Goal: Obtain resource: Obtain resource

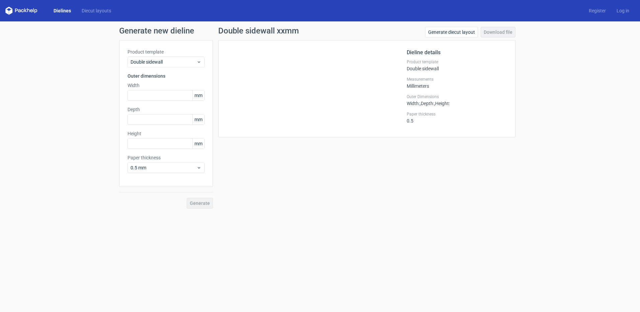
drag, startPoint x: 58, startPoint y: 12, endPoint x: 63, endPoint y: 8, distance: 6.9
click at [58, 12] on link "Dielines" at bounding box center [62, 10] width 28 height 7
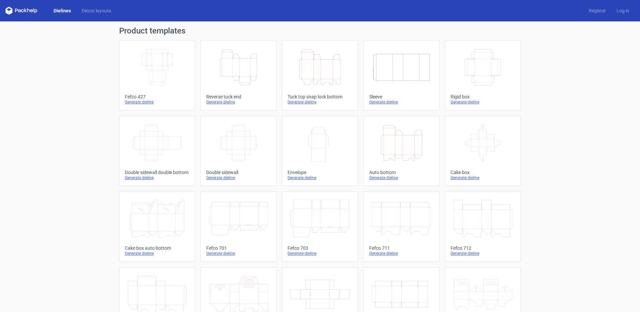
click at [250, 137] on icon "Width Depth Height" at bounding box center [238, 142] width 59 height 37
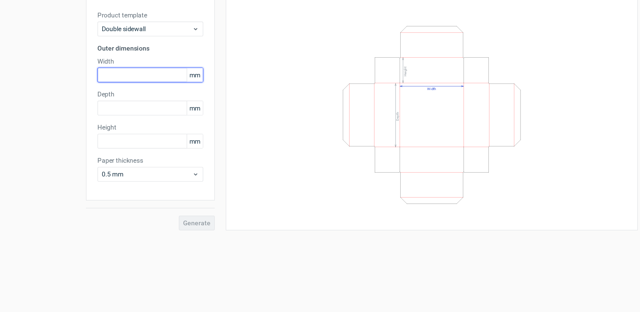
click at [146, 99] on input "text" at bounding box center [165, 95] width 77 height 11
type input "150"
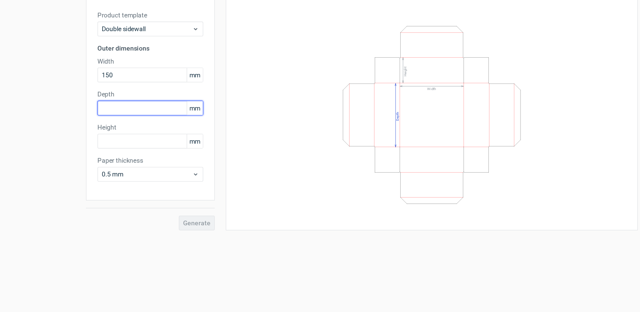
click at [140, 123] on input "text" at bounding box center [165, 119] width 77 height 11
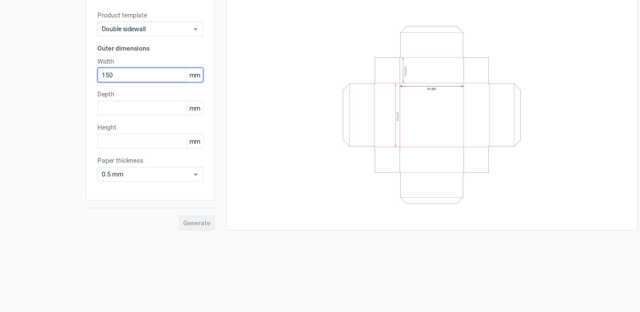
drag, startPoint x: 141, startPoint y: 97, endPoint x: 110, endPoint y: 96, distance: 31.1
click at [110, 96] on div "Generate new dieline Product template Double sidewall Outer dimensions Width 15…" at bounding box center [320, 117] width 640 height 192
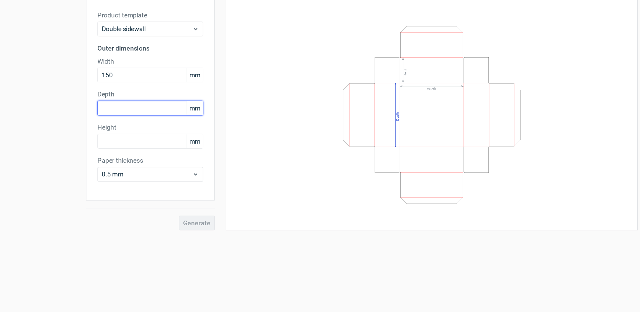
click at [135, 118] on input "text" at bounding box center [165, 119] width 77 height 11
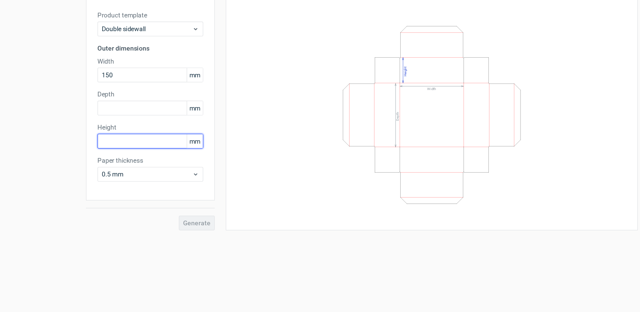
click at [143, 145] on input "text" at bounding box center [165, 143] width 77 height 11
type input "10"
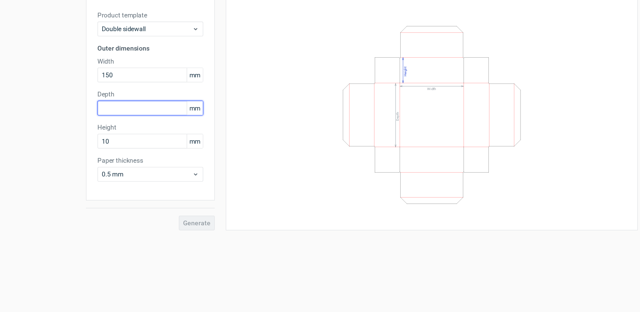
click at [138, 115] on input "text" at bounding box center [165, 119] width 77 height 11
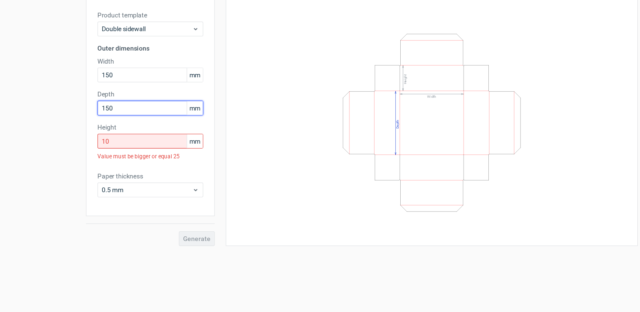
type input "150"
click at [146, 145] on input "10" at bounding box center [165, 143] width 77 height 11
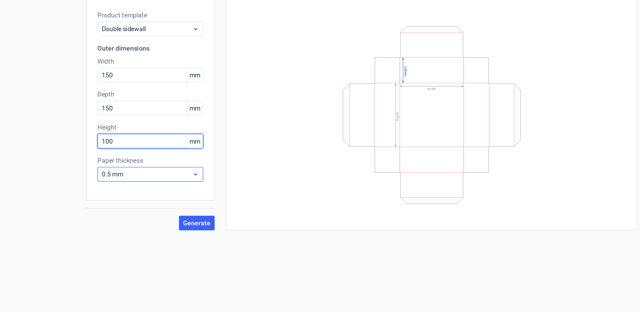
type input "100"
click at [156, 167] on span "0.5 mm" at bounding box center [163, 167] width 66 height 7
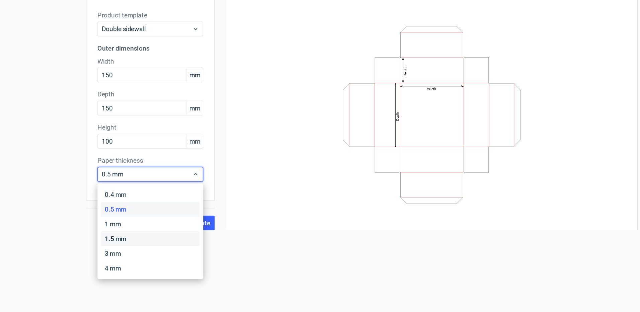
click at [152, 216] on div "1.5 mm" at bounding box center [166, 214] width 72 height 11
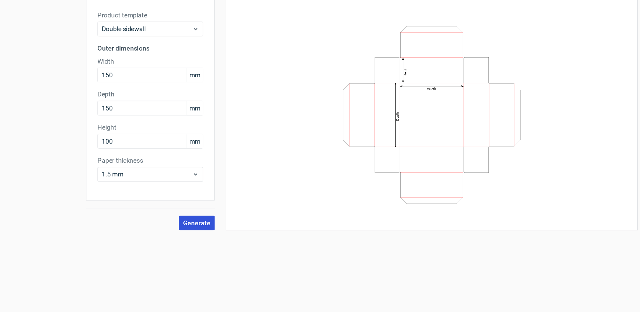
click at [196, 203] on span "Generate" at bounding box center [200, 203] width 20 height 5
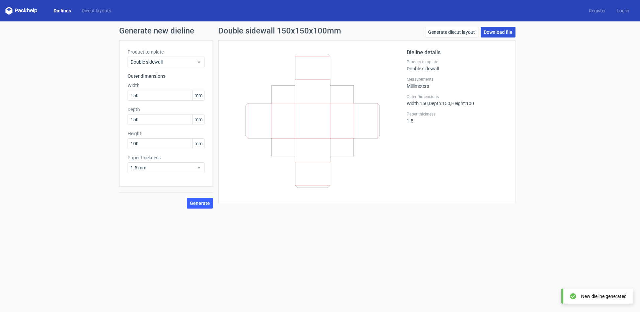
click at [491, 34] on link "Download file" at bounding box center [497, 32] width 35 height 11
